Goal: Communication & Community: Share content

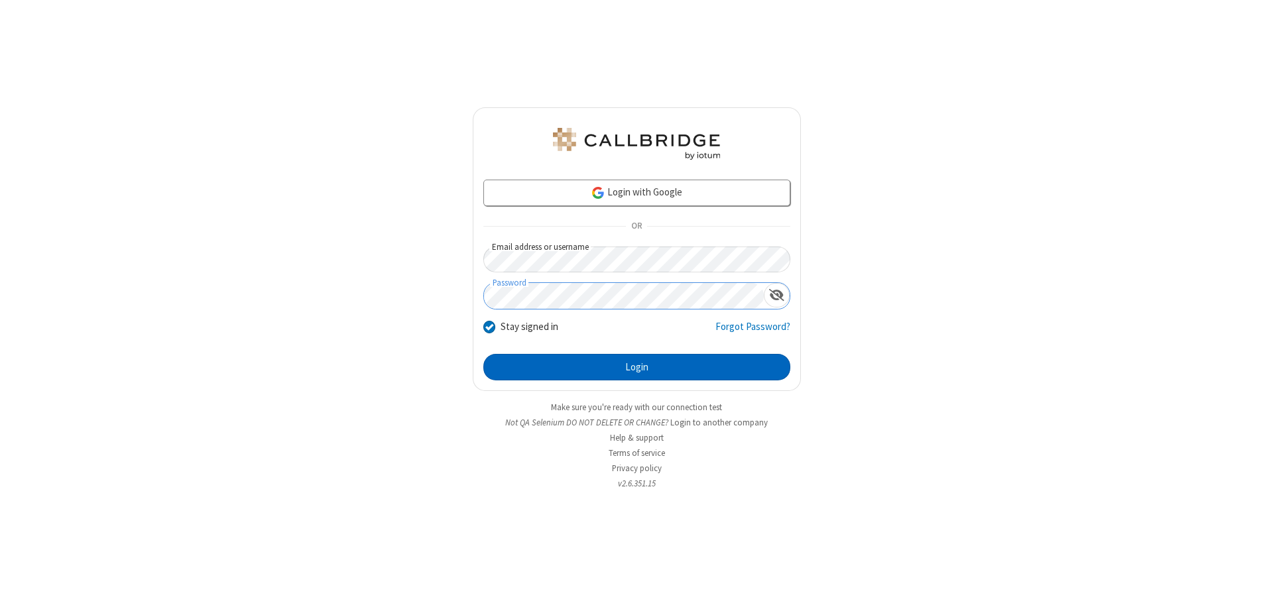
click at [636, 367] on button "Login" at bounding box center [636, 367] width 307 height 27
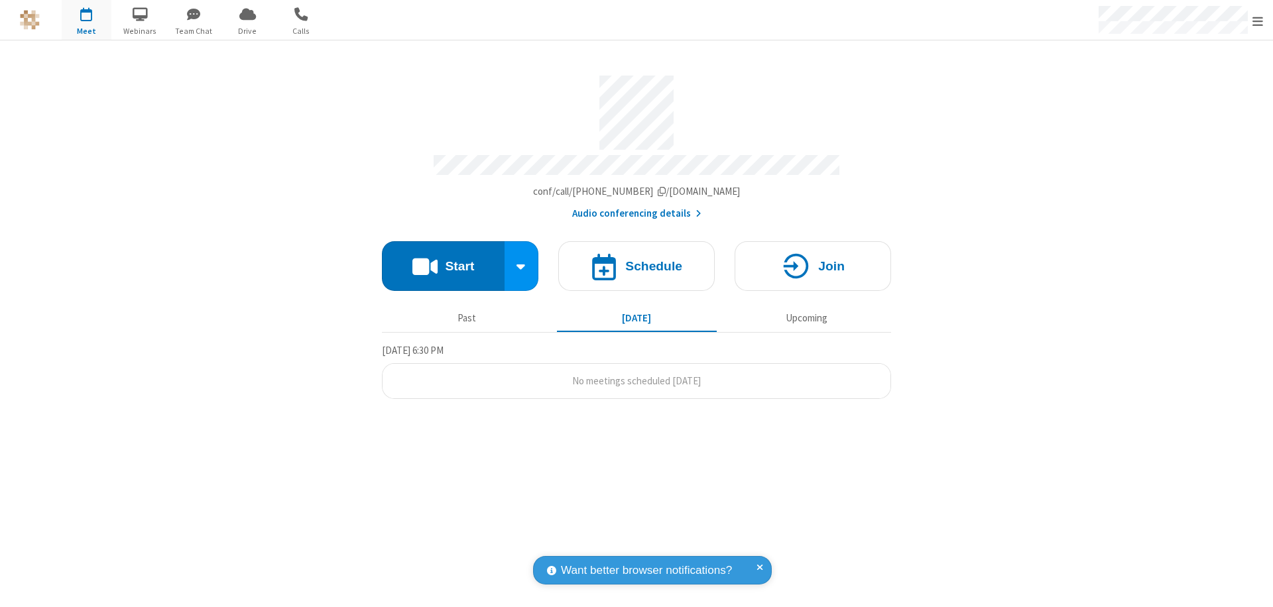
click at [443, 260] on button "Start" at bounding box center [443, 266] width 123 height 50
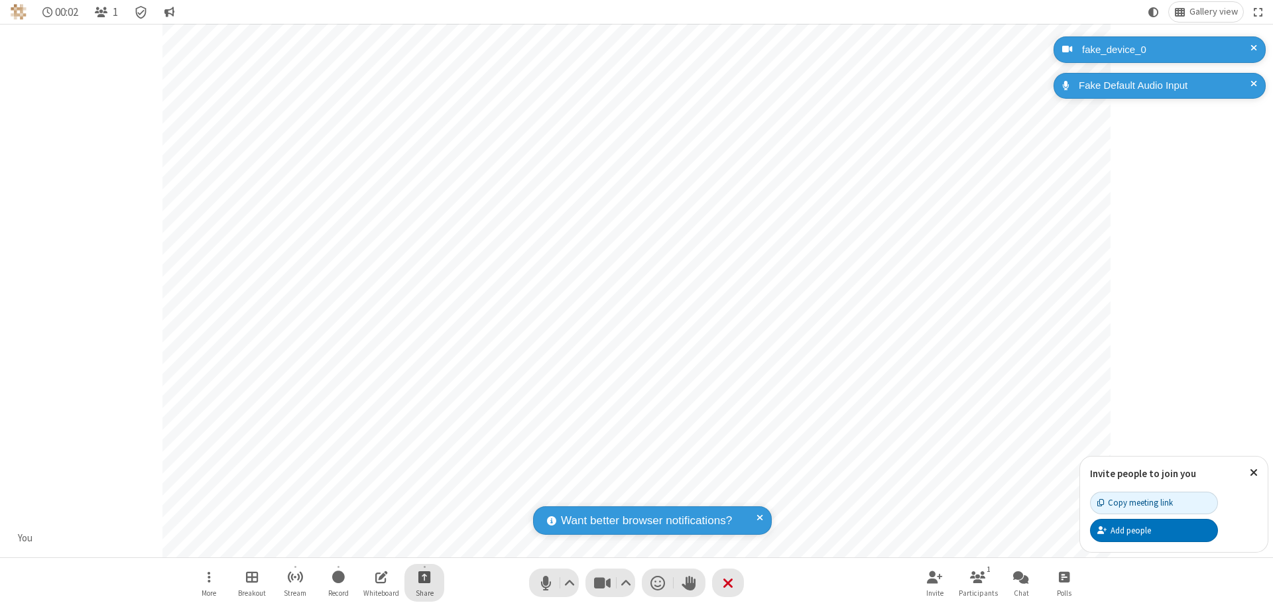
click at [424, 577] on span "Start sharing" at bounding box center [424, 577] width 13 height 17
click at [424, 496] on span "Share additional camera" at bounding box center [432, 498] width 98 height 11
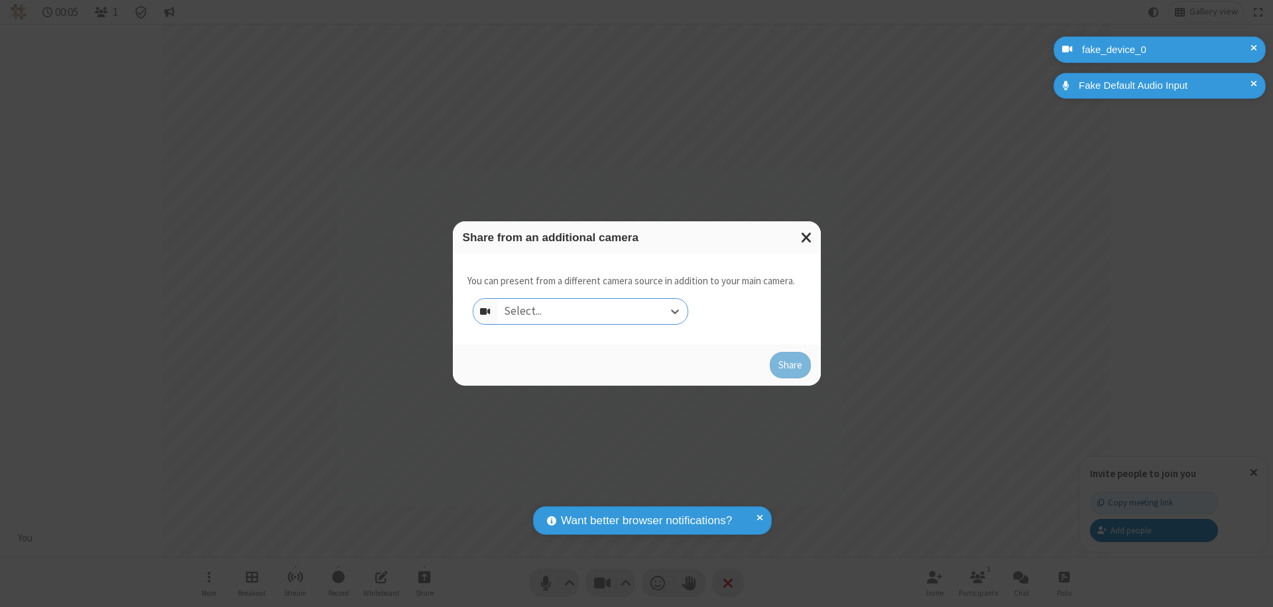
click at [592, 312] on div "Select..." at bounding box center [592, 311] width 190 height 25
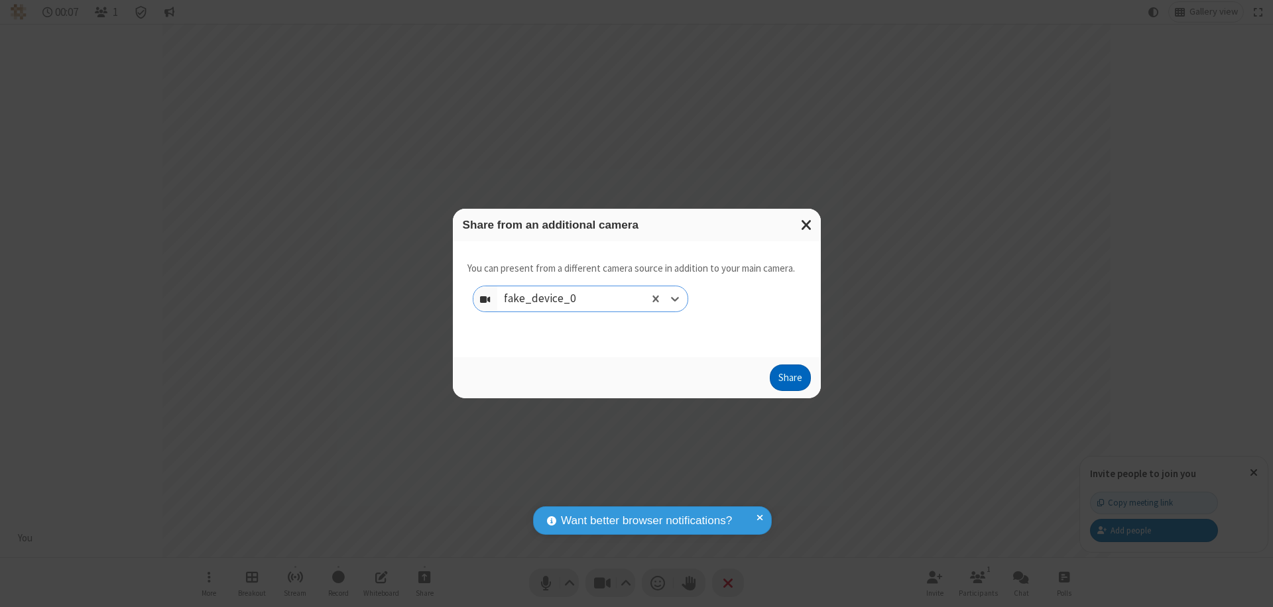
click at [789, 380] on button "Share" at bounding box center [789, 378] width 41 height 27
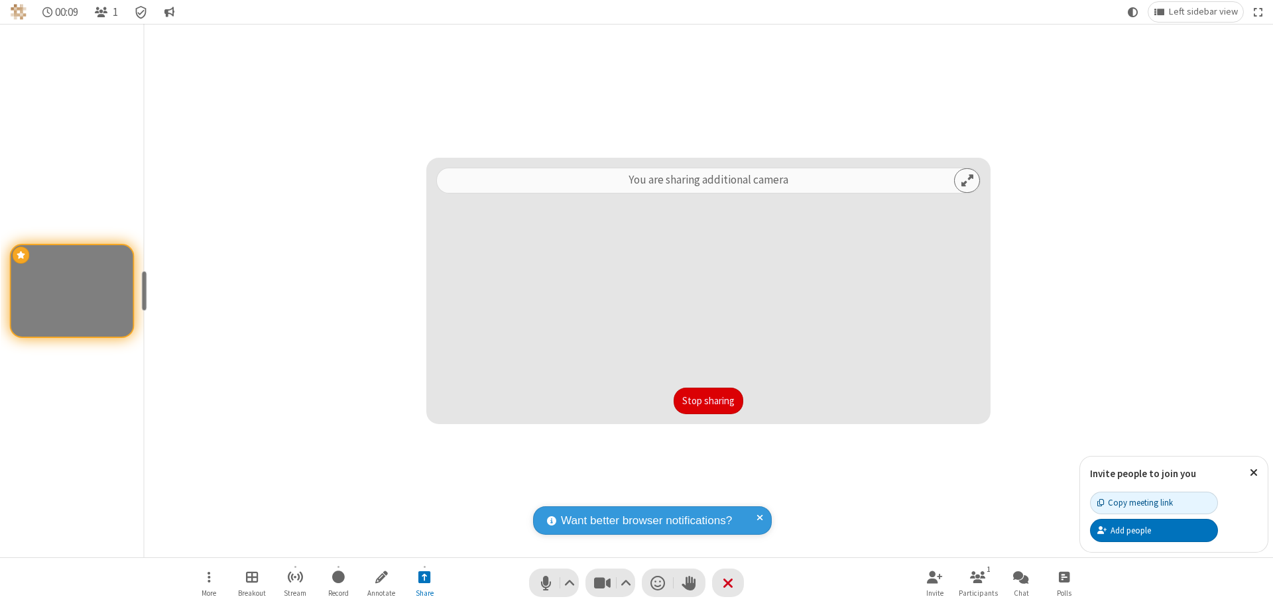
click at [708, 401] on button "Stop sharing" at bounding box center [708, 401] width 70 height 27
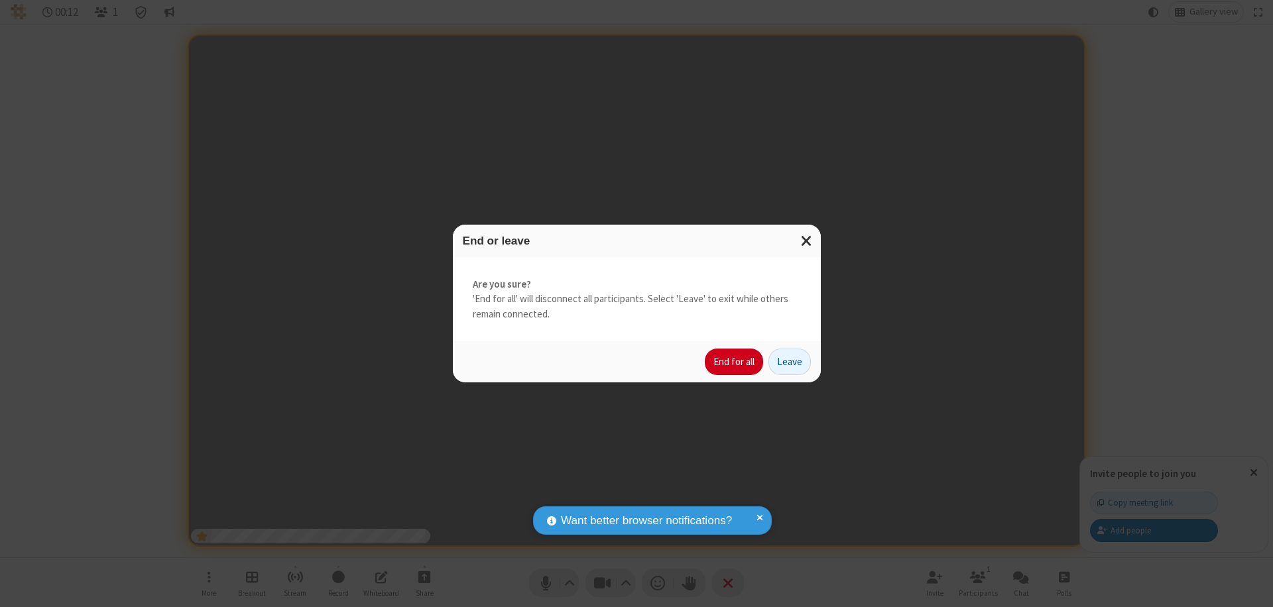
click at [734, 362] on button "End for all" at bounding box center [734, 362] width 58 height 27
